Goal: Information Seeking & Learning: Learn about a topic

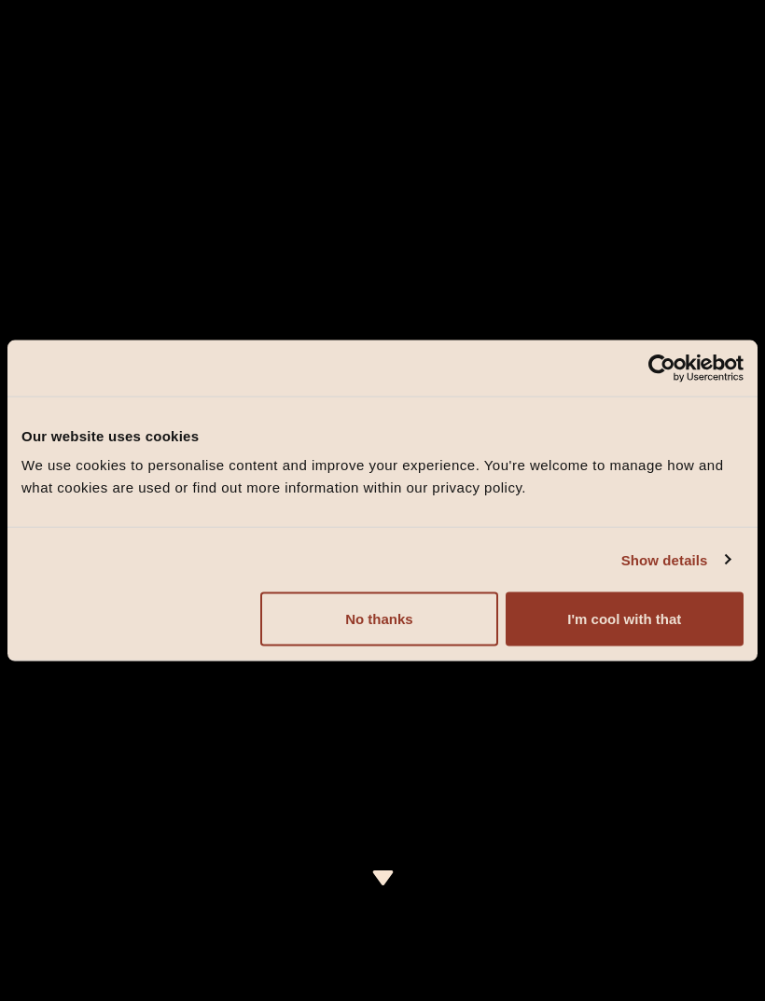
click at [635, 623] on button "I'm cool with that" at bounding box center [624, 619] width 238 height 54
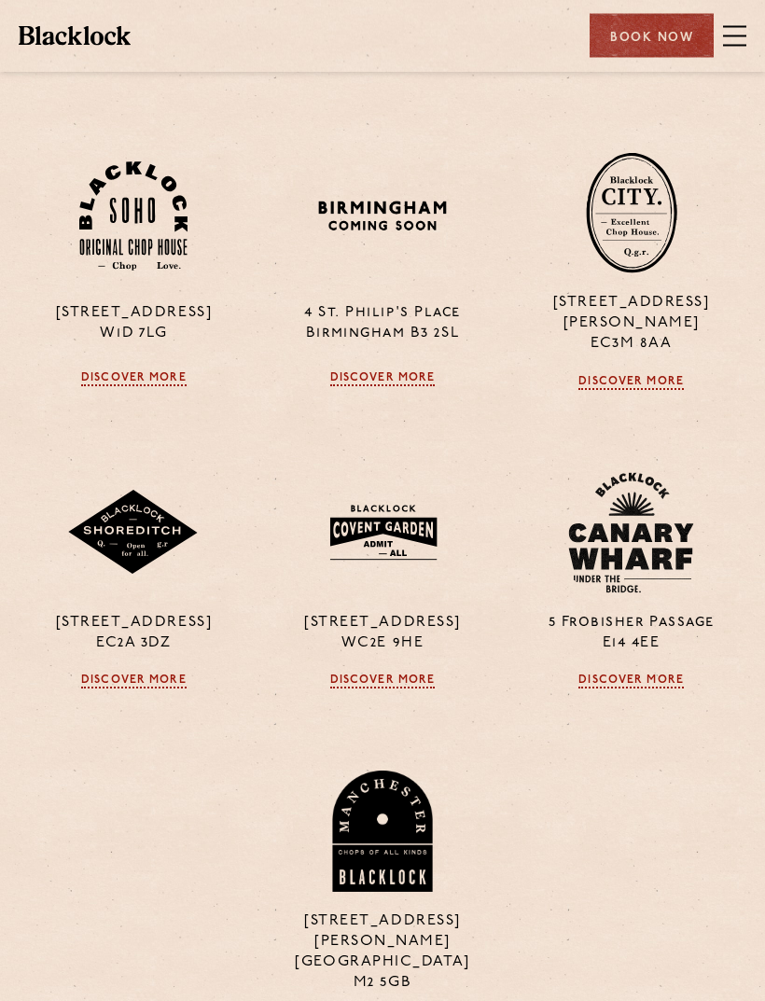
scroll to position [1715, 0]
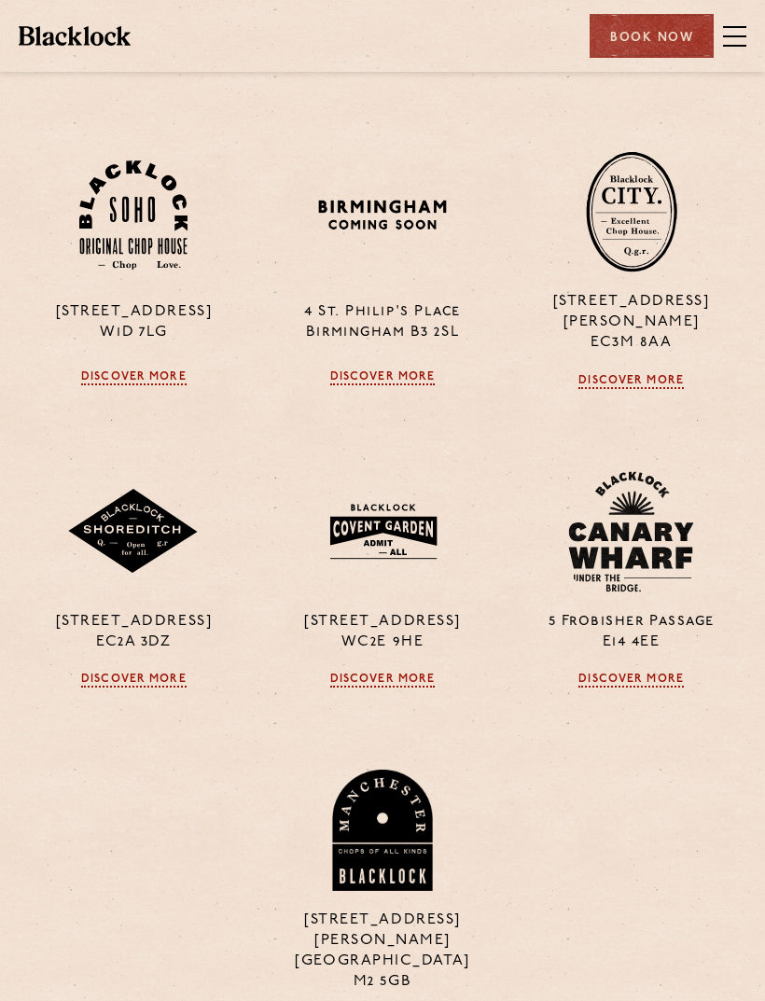
click at [119, 414] on div "24 Great Windmill Street W1D 7LG Discover More 4 St. Philip's Place Birmingham …" at bounding box center [382, 571] width 746 height 1009
click at [124, 268] on img at bounding box center [133, 214] width 108 height 109
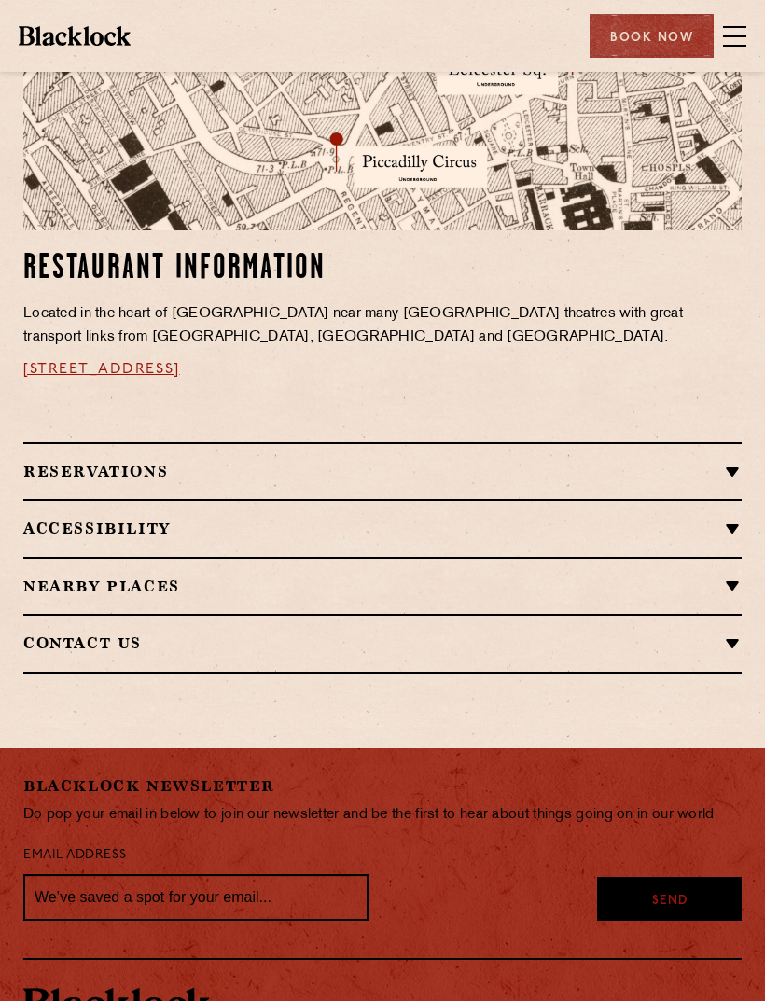
scroll to position [1140, 0]
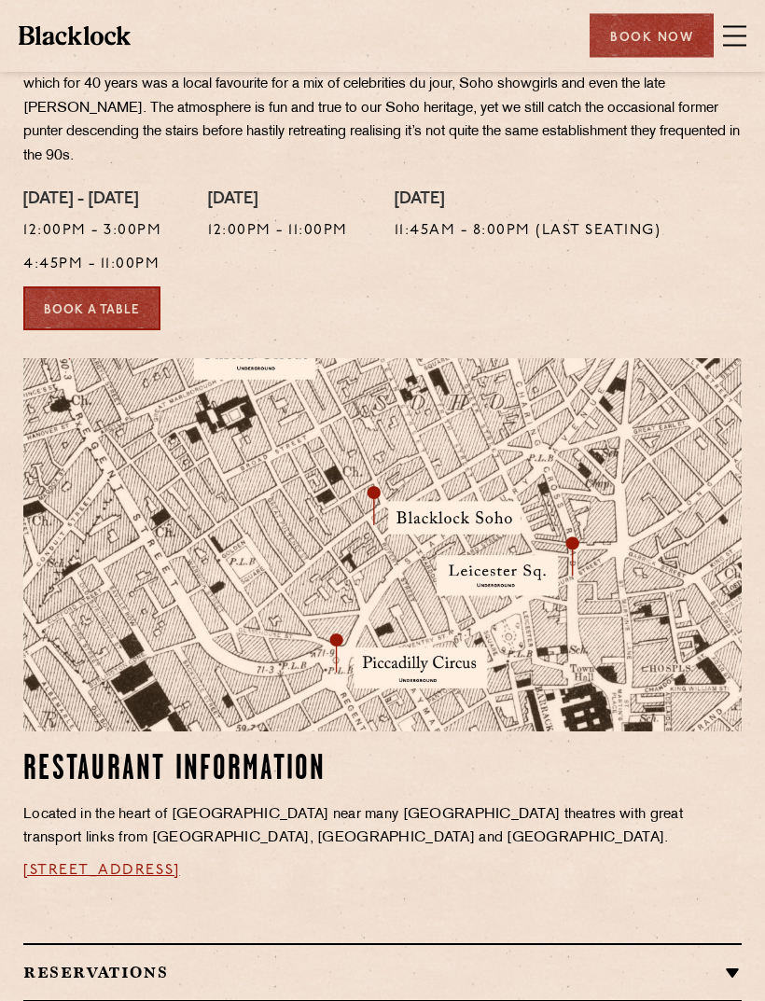
click at [741, 32] on span at bounding box center [734, 36] width 23 height 28
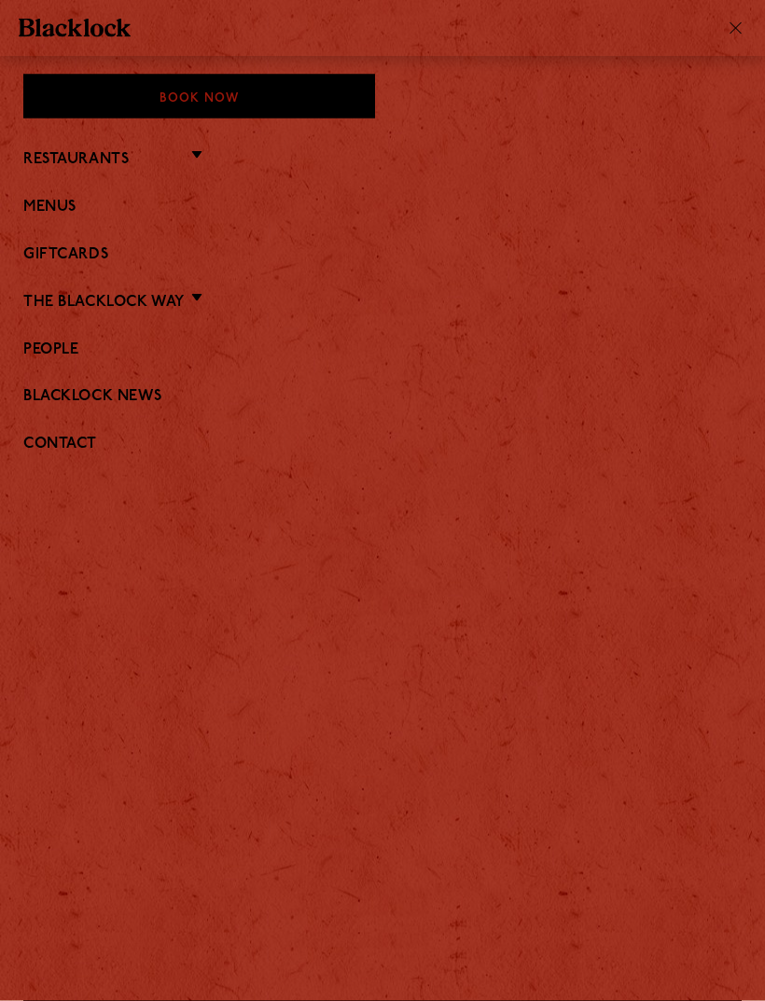
scroll to position [638, 0]
click at [53, 214] on link "Menus" at bounding box center [382, 208] width 718 height 18
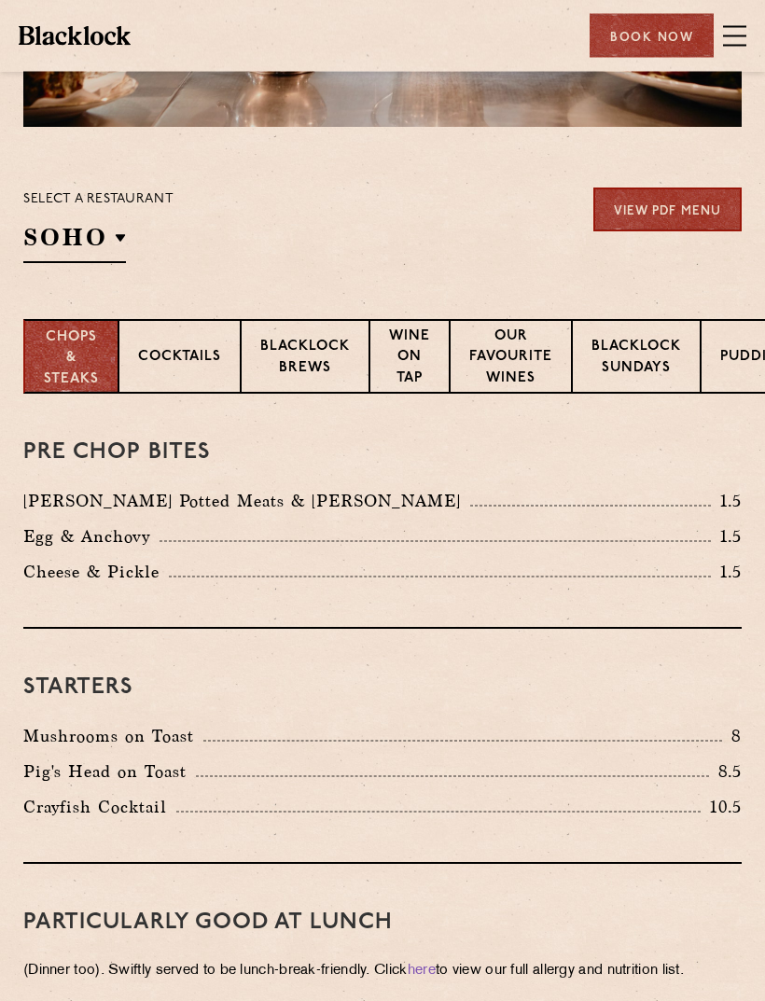
scroll to position [321, 0]
click at [174, 359] on p "Cocktails" at bounding box center [179, 358] width 83 height 23
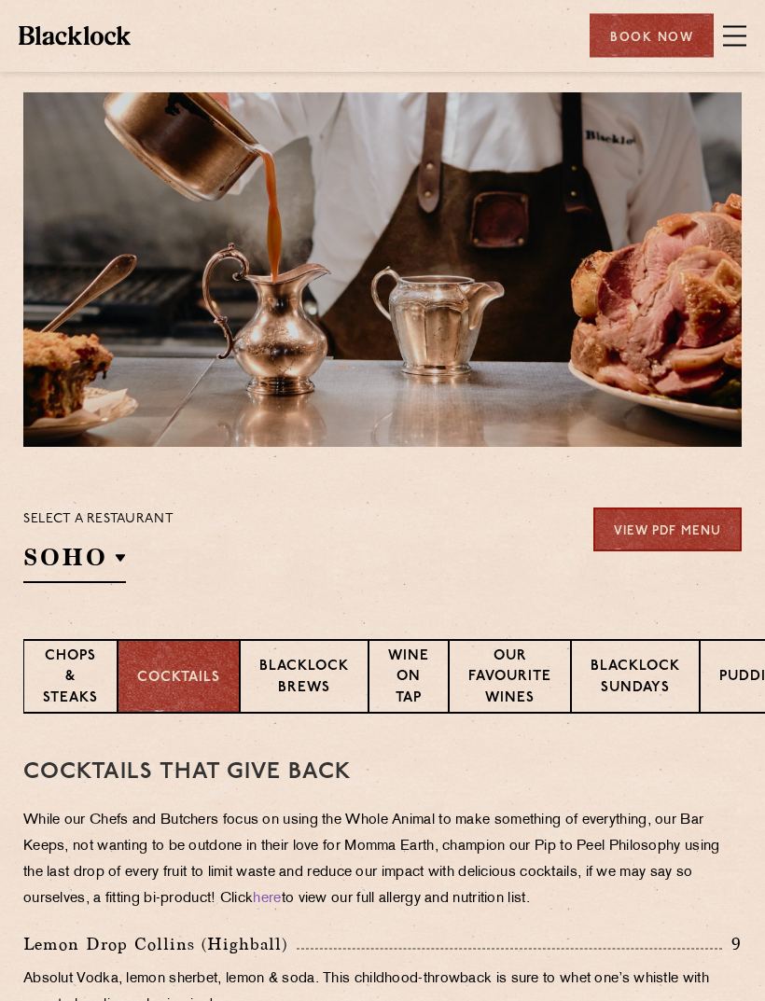
scroll to position [0, 0]
